Goal: Transaction & Acquisition: Obtain resource

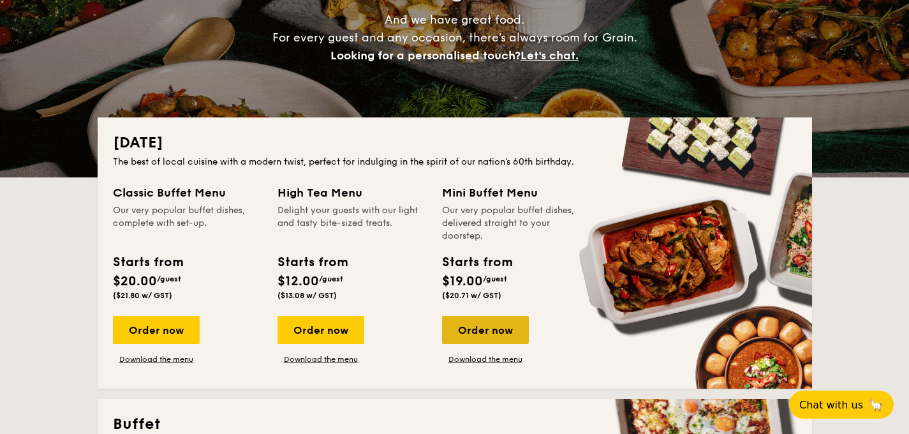
scroll to position [180, 0]
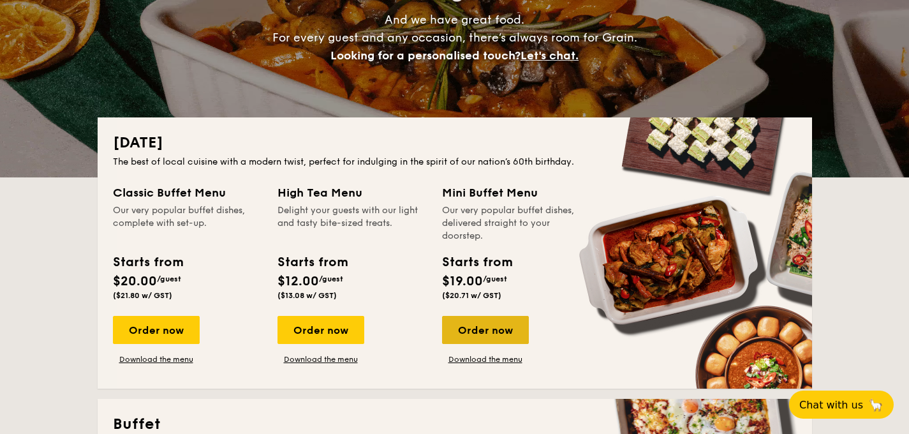
click at [493, 331] on div "Order now" at bounding box center [485, 330] width 87 height 28
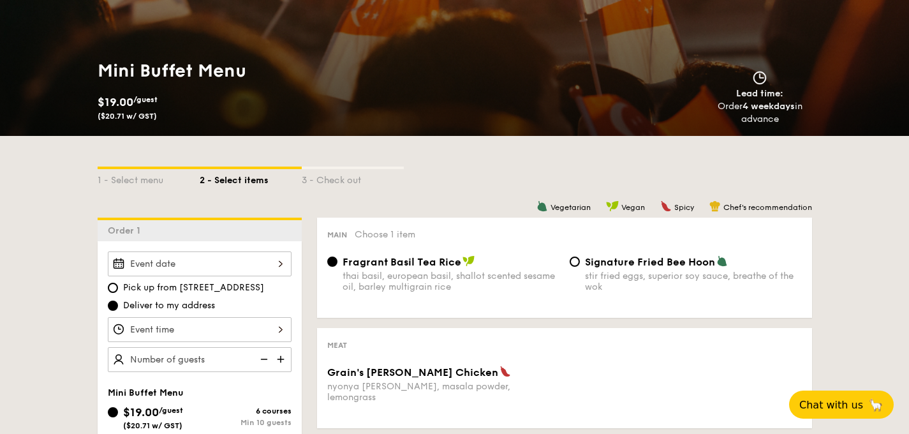
scroll to position [243, 0]
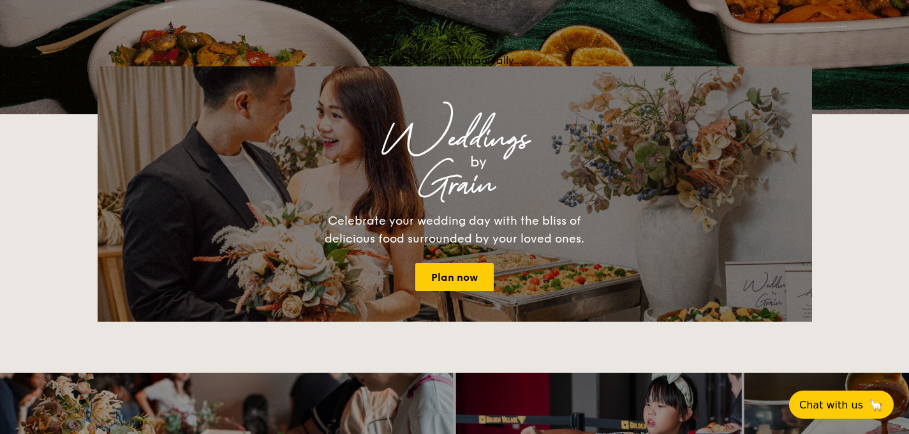
scroll to position [180, 0]
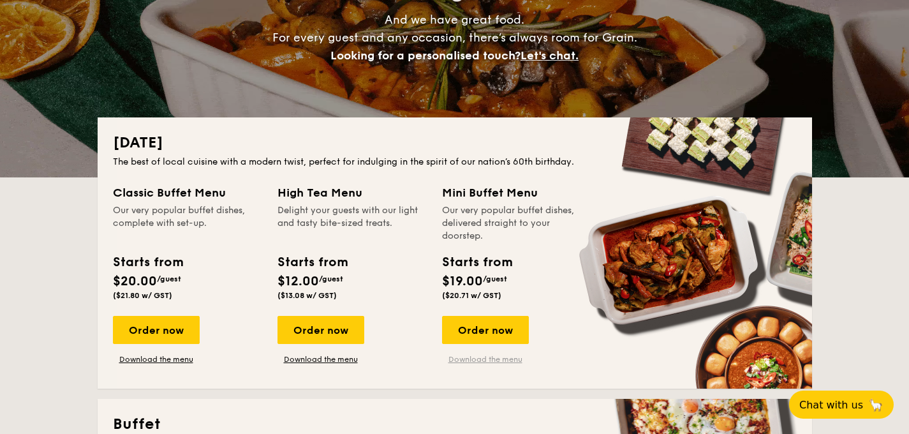
click at [467, 355] on link "Download the menu" at bounding box center [485, 359] width 87 height 10
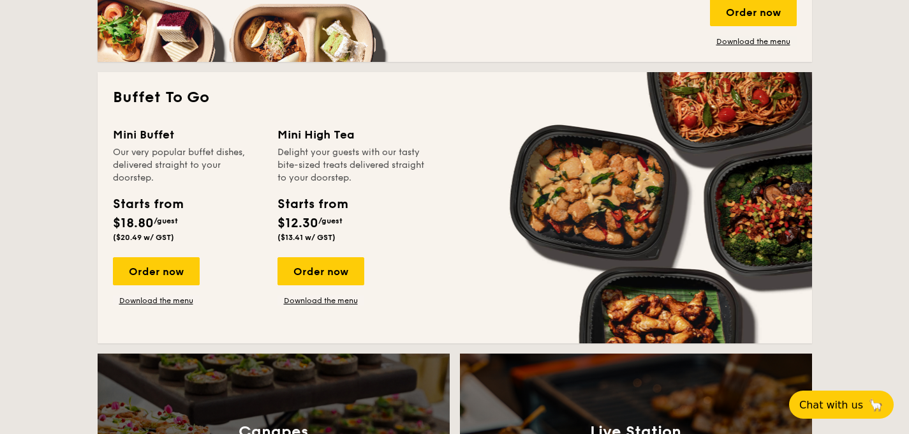
scroll to position [1045, 0]
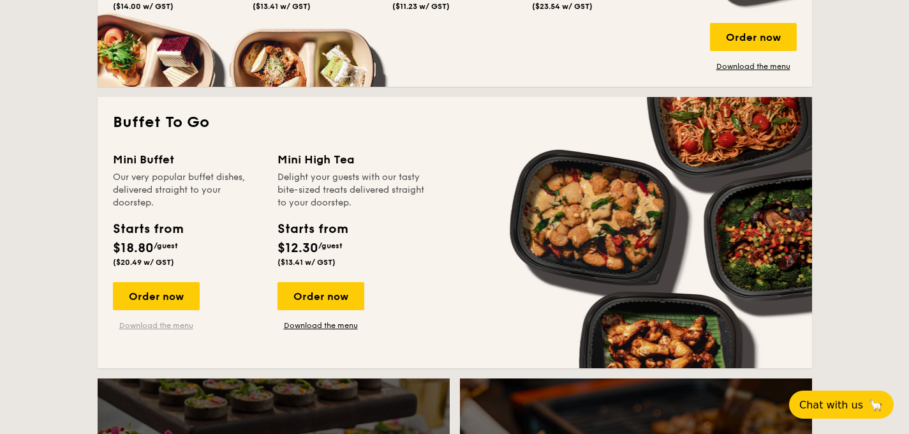
click at [162, 327] on link "Download the menu" at bounding box center [156, 325] width 87 height 10
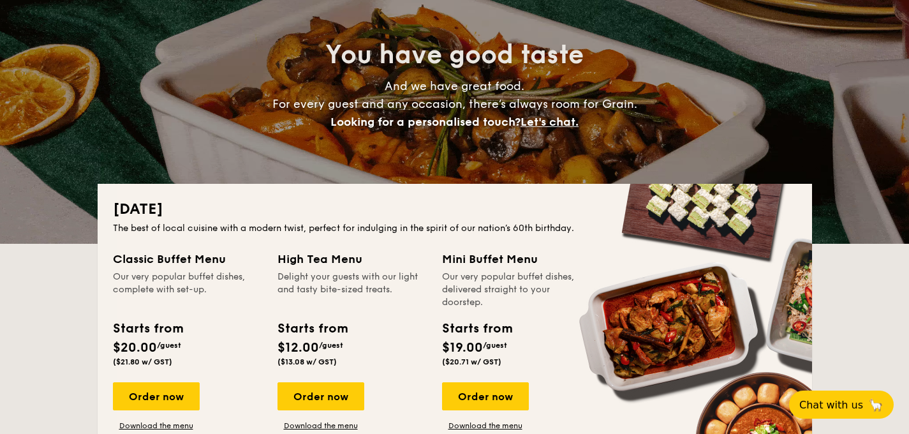
scroll to position [116, 0]
